Goal: Task Accomplishment & Management: Complete application form

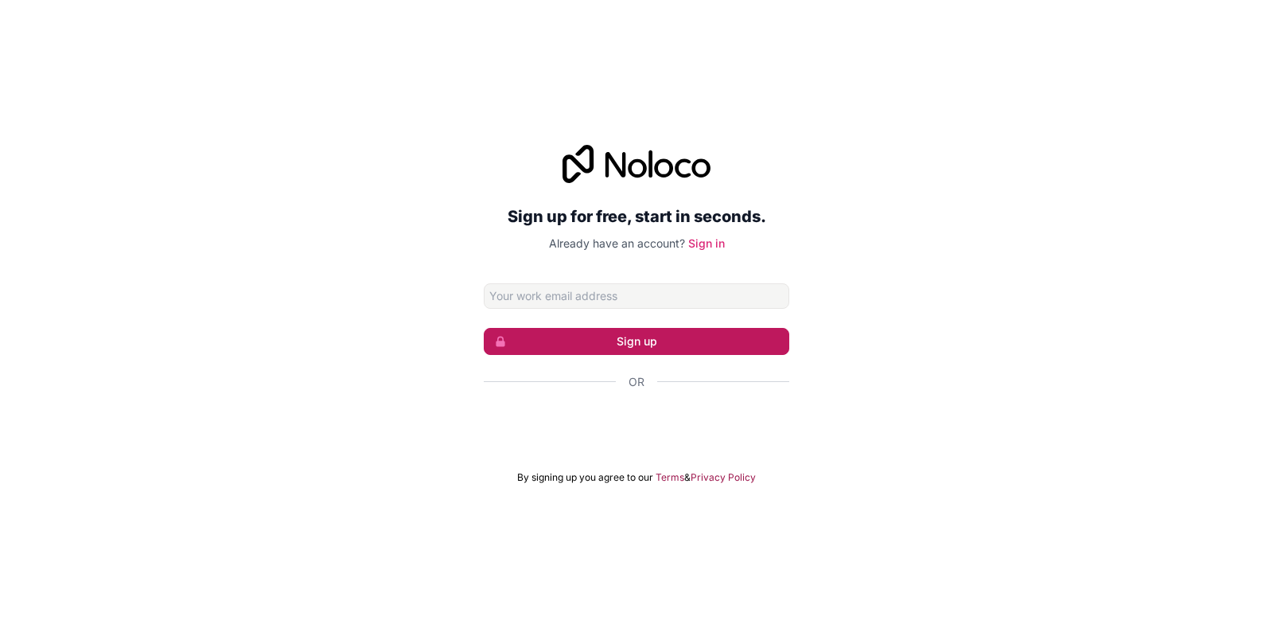
click at [646, 342] on button "Sign up" at bounding box center [637, 341] width 306 height 27
click at [777, 336] on button "Sign up" at bounding box center [637, 341] width 306 height 27
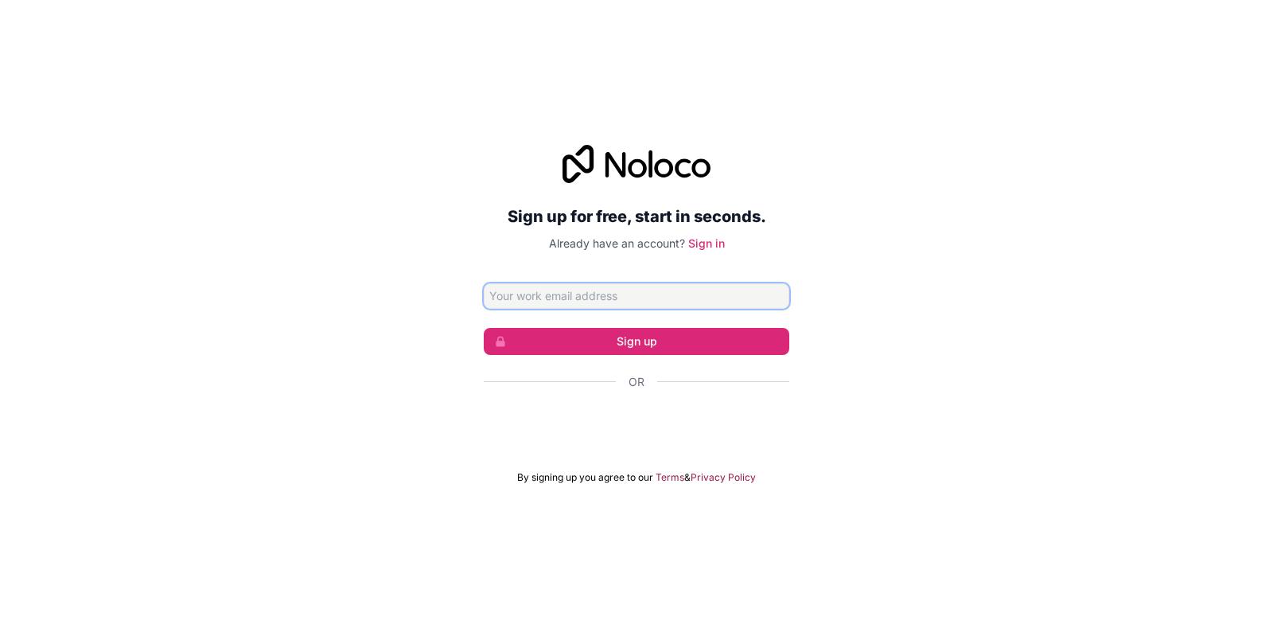
click at [749, 291] on input "Email address" at bounding box center [637, 295] width 306 height 25
type input "[EMAIL_ADDRESS][DOMAIN_NAME]"
click at [661, 294] on input "[EMAIL_ADDRESS][DOMAIN_NAME]" at bounding box center [637, 295] width 306 height 25
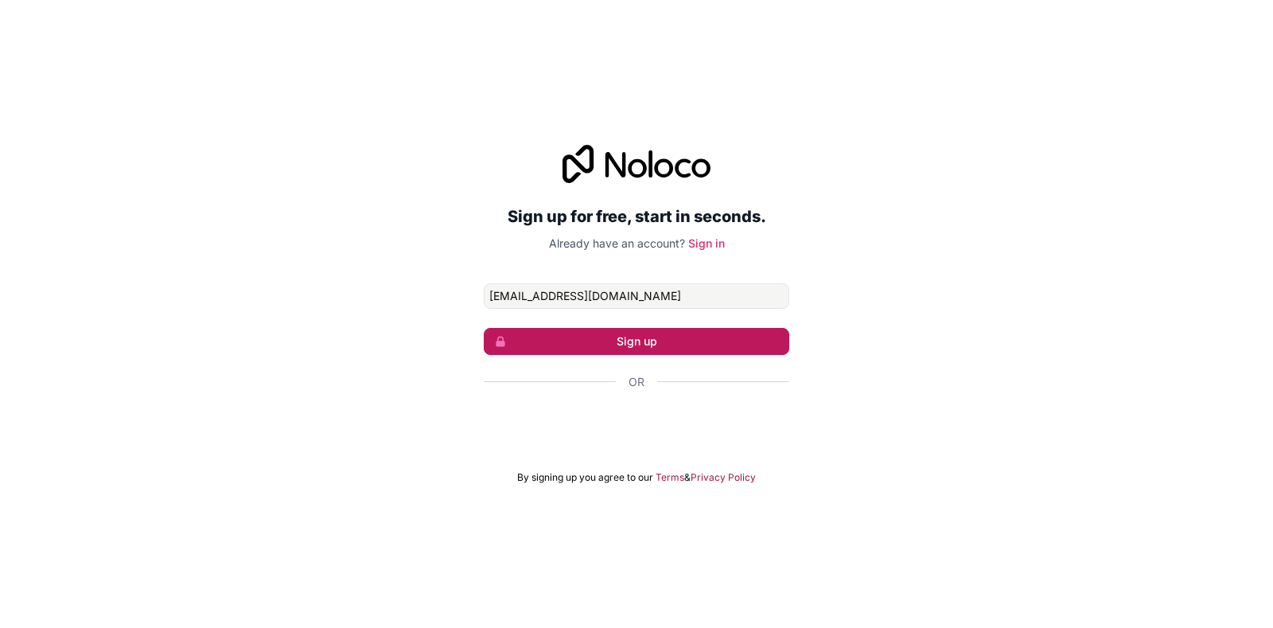
click at [643, 341] on button "Sign up" at bounding box center [637, 341] width 306 height 27
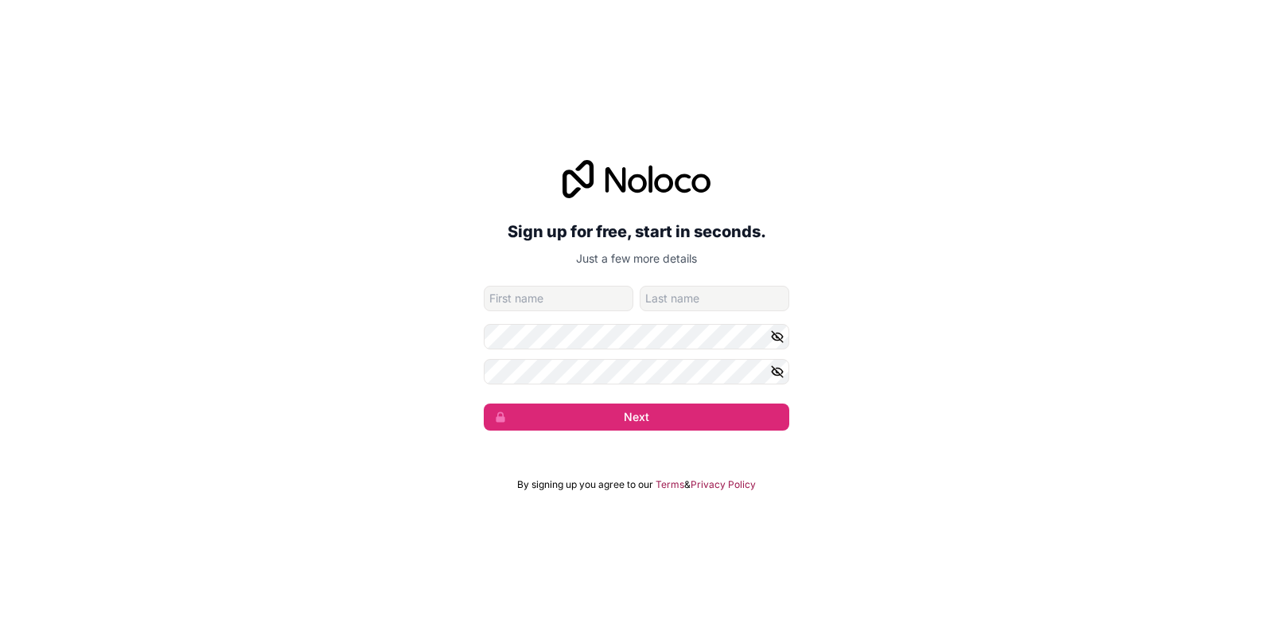
click at [551, 301] on input "given-name" at bounding box center [559, 298] width 150 height 25
type input "waleed"
type input "badr"
click at [784, 337] on icon "button" at bounding box center [777, 336] width 14 height 14
click at [780, 353] on form "[EMAIL_ADDRESS][DOMAIN_NAME] [PERSON_NAME] Next" at bounding box center [637, 358] width 306 height 145
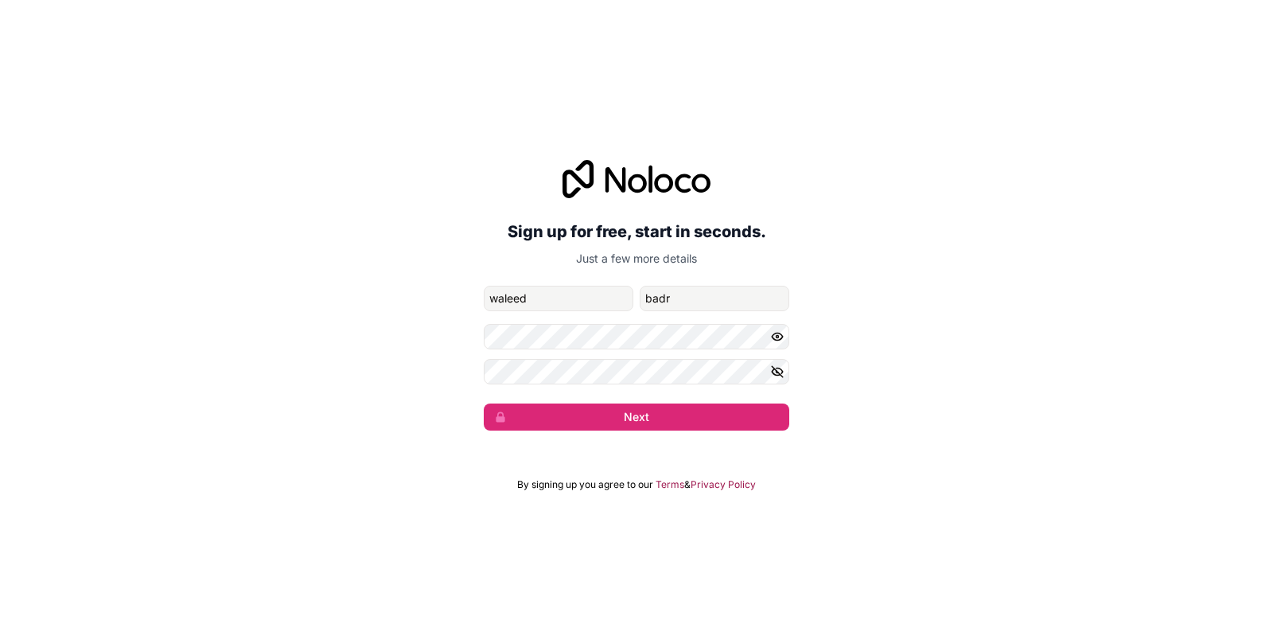
click at [774, 373] on icon "button" at bounding box center [777, 371] width 11 height 7
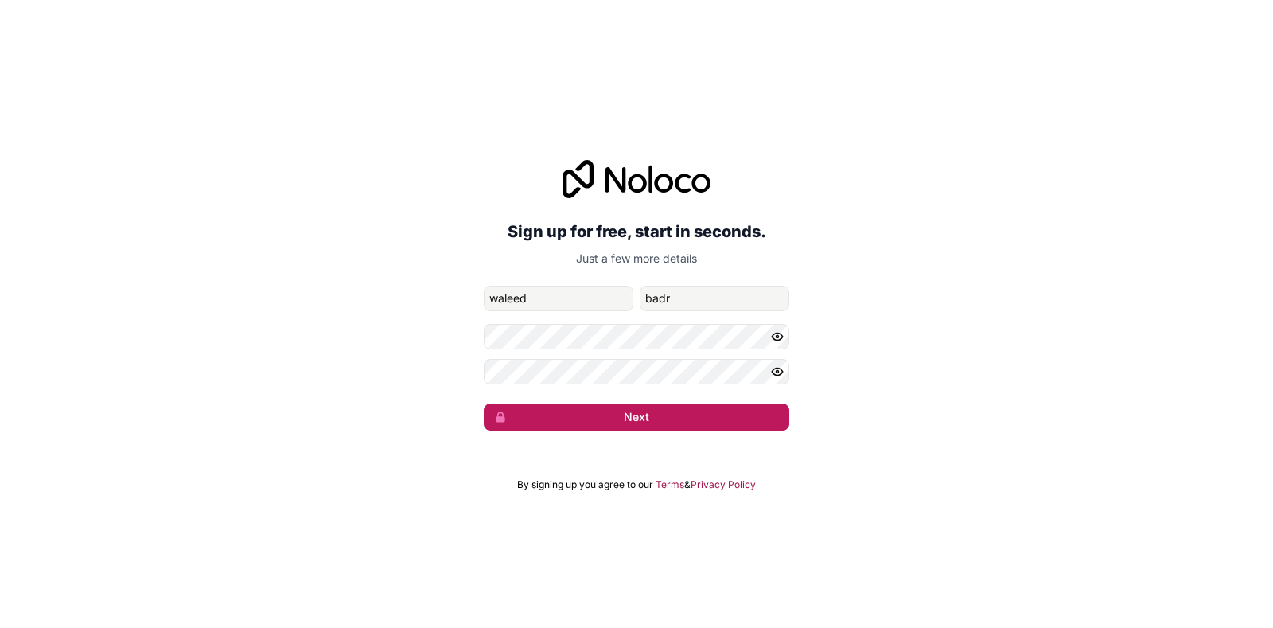
click at [744, 408] on button "Next" at bounding box center [637, 416] width 306 height 27
click at [681, 413] on button "Next" at bounding box center [637, 416] width 306 height 27
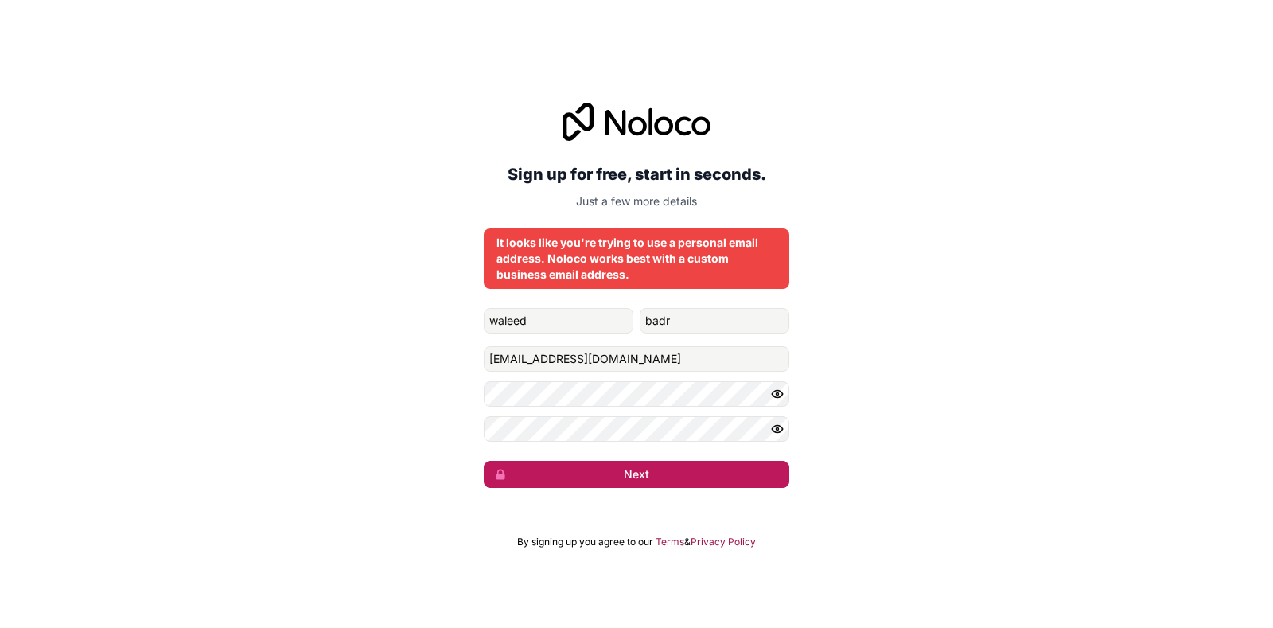
click at [697, 464] on button "Next" at bounding box center [637, 474] width 306 height 27
click at [697, 467] on button "Next" at bounding box center [637, 474] width 306 height 27
click at [697, 467] on button "submit" at bounding box center [637, 474] width 306 height 27
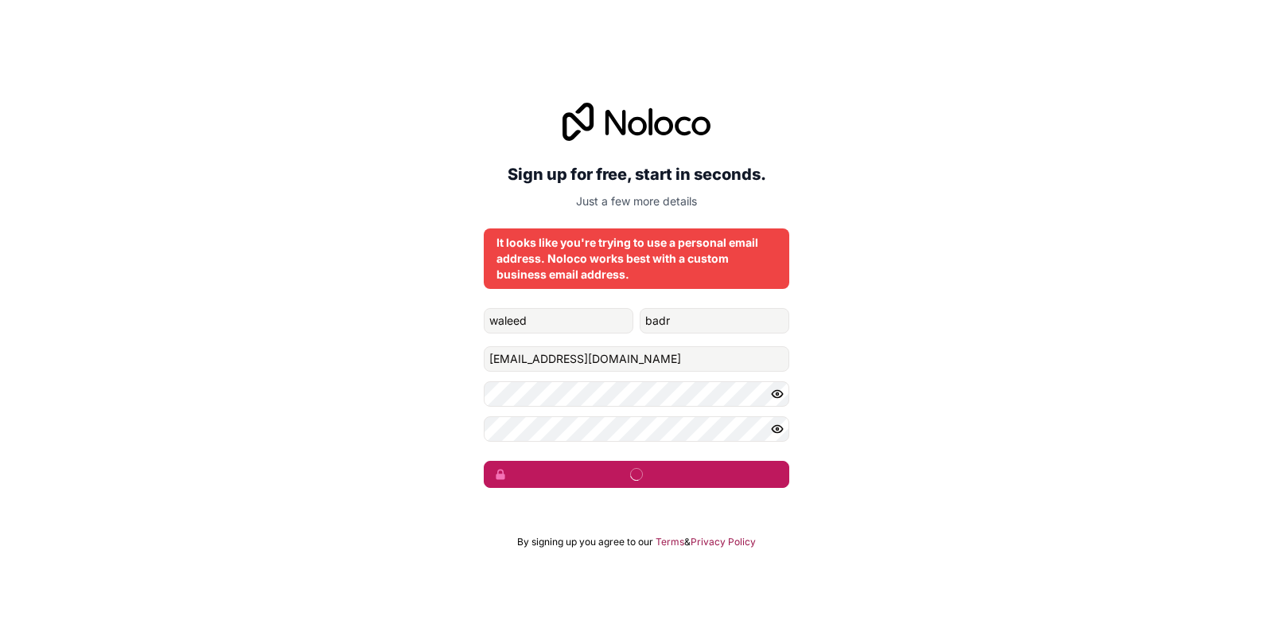
click at [697, 467] on button "submit" at bounding box center [637, 474] width 306 height 27
